Goal: Task Accomplishment & Management: Complete application form

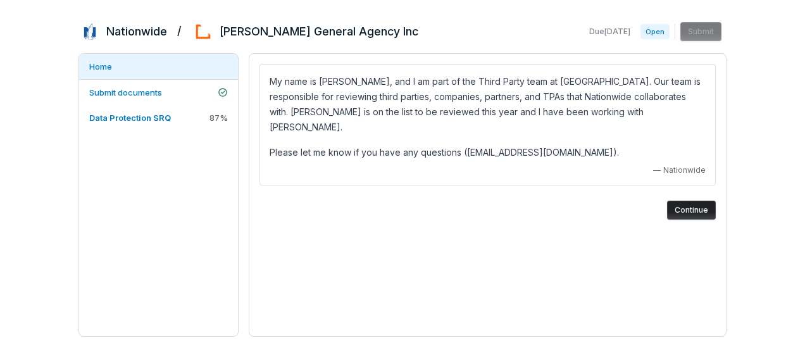
click at [693, 201] on button "Continue" at bounding box center [691, 210] width 49 height 19
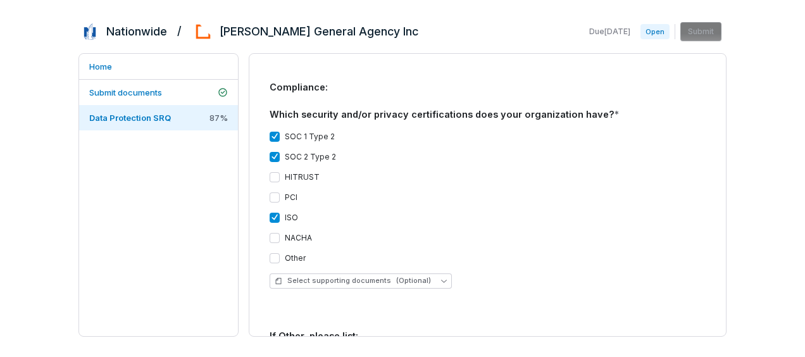
scroll to position [1732, 0]
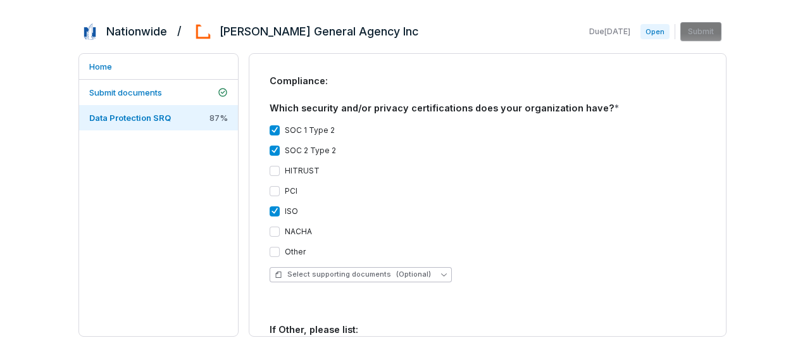
click at [389, 269] on span "Select supporting documents (Optional)" at bounding box center [353, 273] width 156 height 9
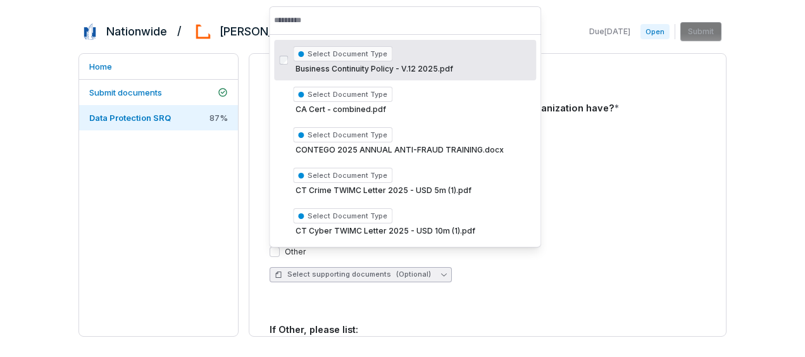
click at [389, 269] on span "Select supporting documents (Optional)" at bounding box center [353, 273] width 156 height 9
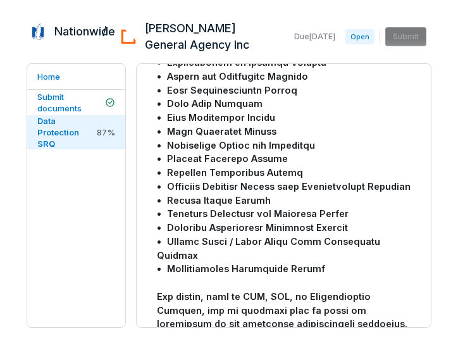
scroll to position [1689, 0]
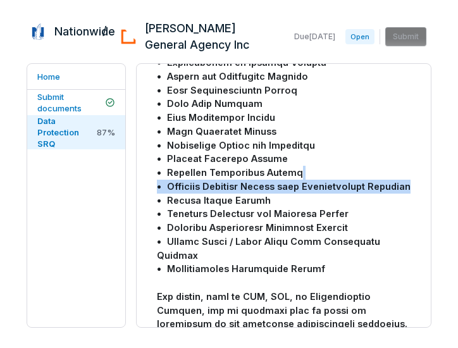
drag, startPoint x: 424, startPoint y: 184, endPoint x: 423, endPoint y: 170, distance: 13.9
click at [423, 170] on div "**********" at bounding box center [284, 195] width 294 height 263
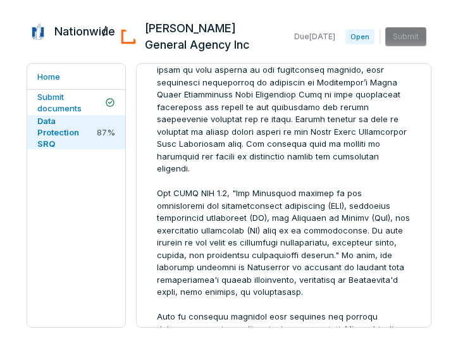
scroll to position [0, 0]
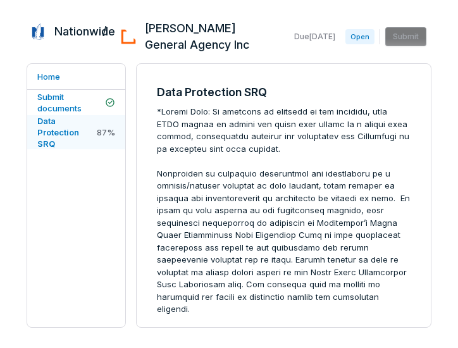
click at [61, 149] on span "Data Protection SRQ" at bounding box center [58, 132] width 42 height 33
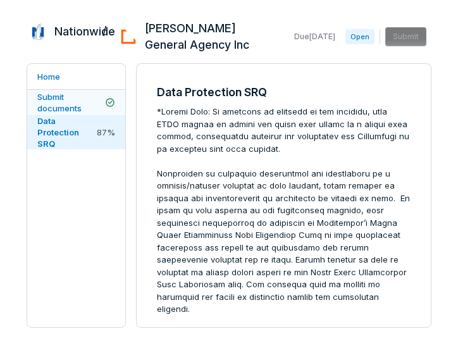
click at [53, 113] on span "Submit documents" at bounding box center [59, 103] width 44 height 22
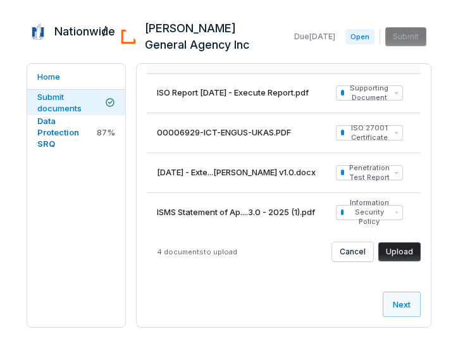
scroll to position [445, 0]
click at [377, 8] on div "Nationwide / [PERSON_NAME] General Agency Inc Due [DATE] Open Submit Home Submi…" at bounding box center [229, 174] width 458 height 348
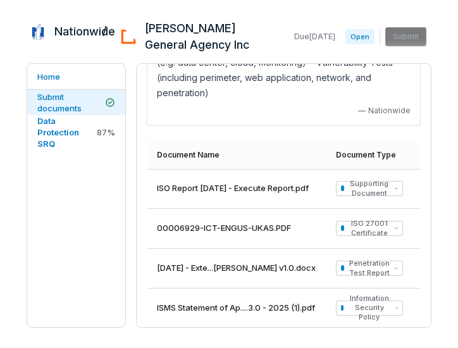
scroll to position [334, 0]
